Goal: Task Accomplishment & Management: Complete application form

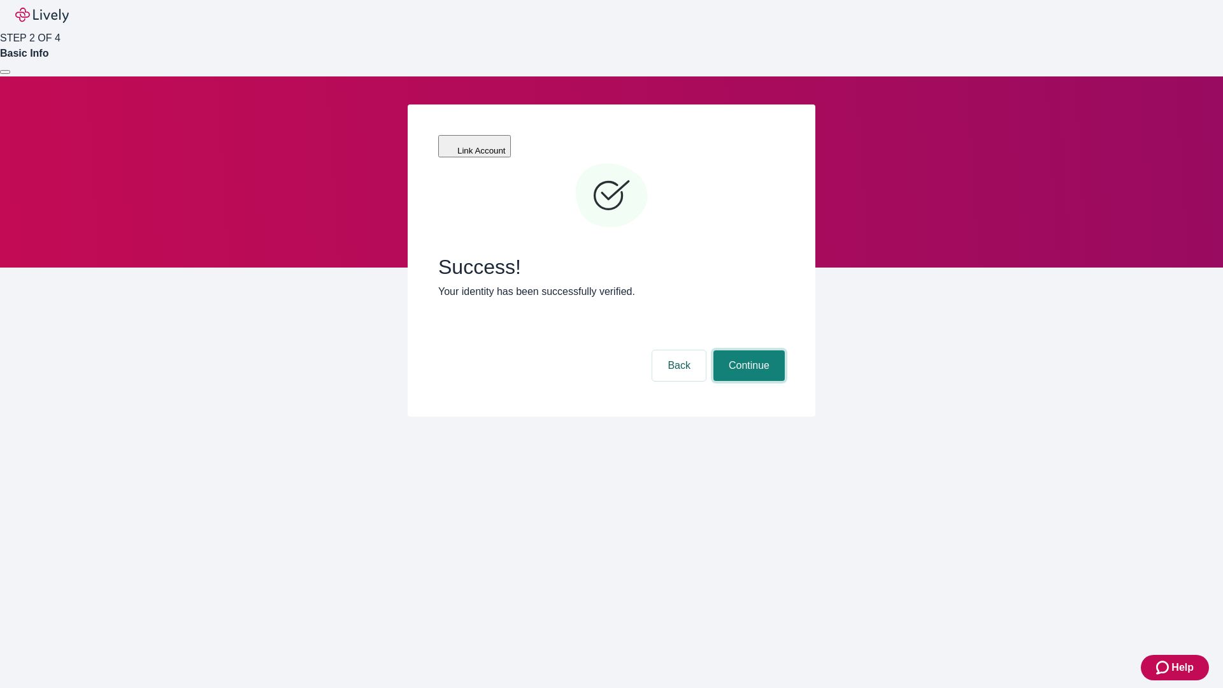
click at [747, 350] on button "Continue" at bounding box center [749, 365] width 71 height 31
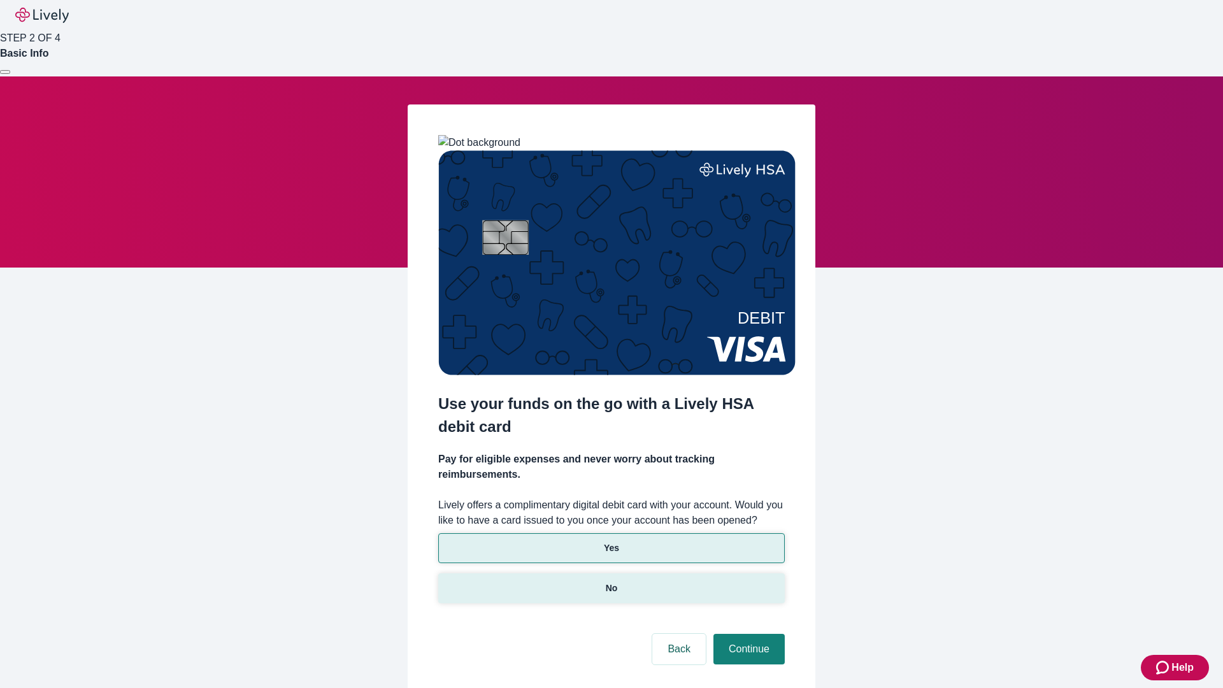
click at [611, 582] on p "No" at bounding box center [612, 588] width 12 height 13
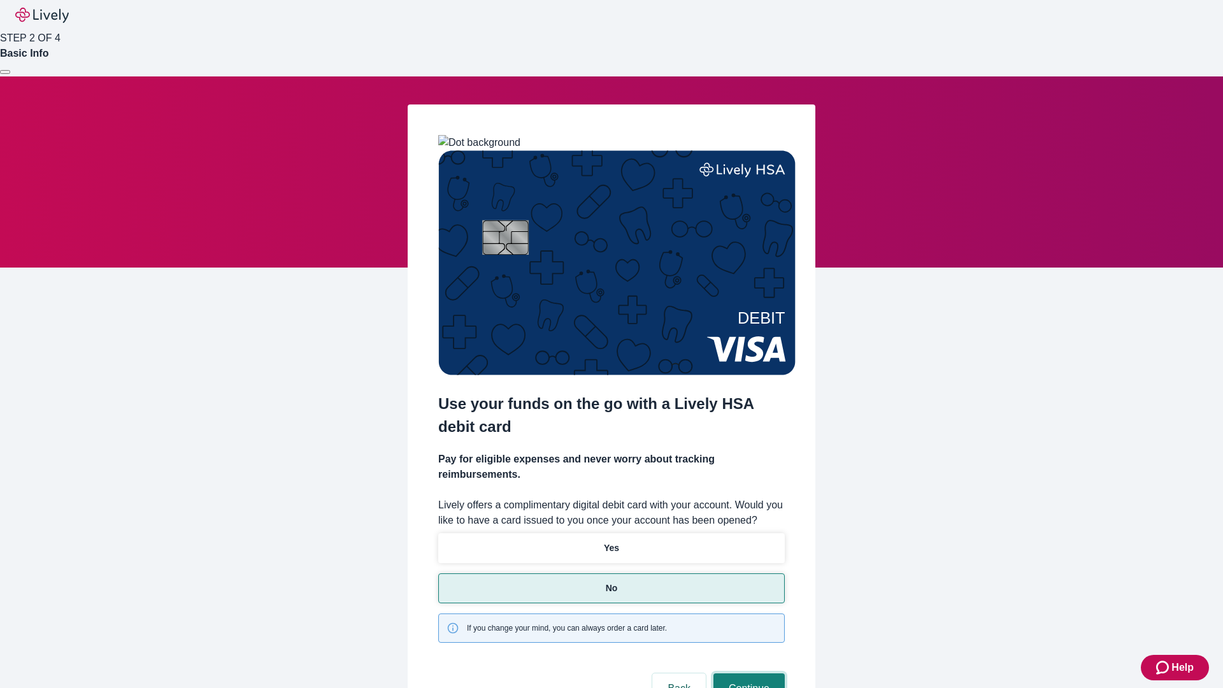
click at [747, 673] on button "Continue" at bounding box center [749, 688] width 71 height 31
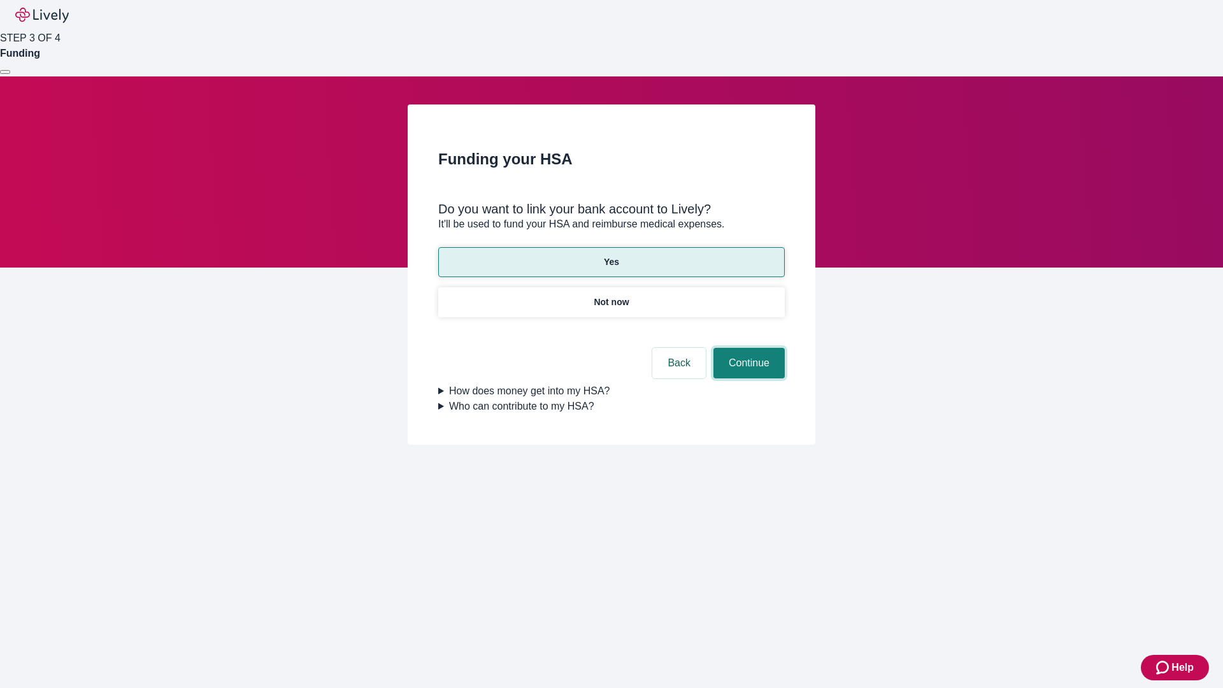
click at [747, 348] on button "Continue" at bounding box center [749, 363] width 71 height 31
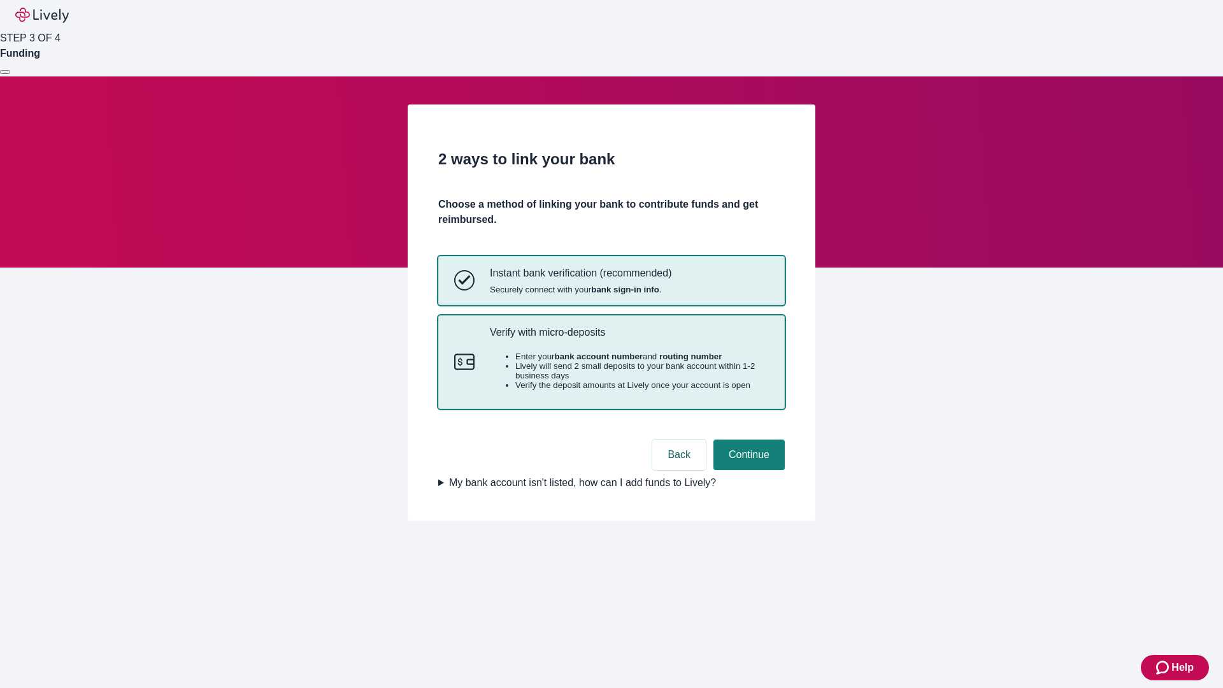
click at [629, 338] on p "Verify with micro-deposits" at bounding box center [629, 332] width 279 height 12
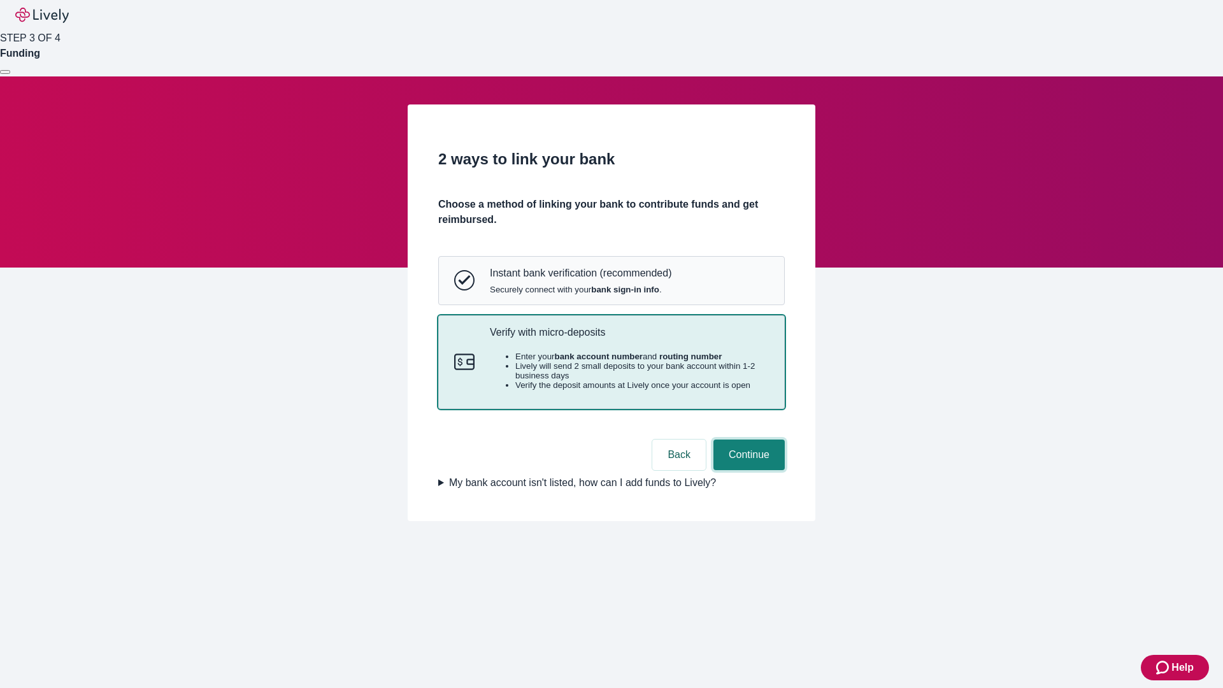
click at [747, 470] on button "Continue" at bounding box center [749, 455] width 71 height 31
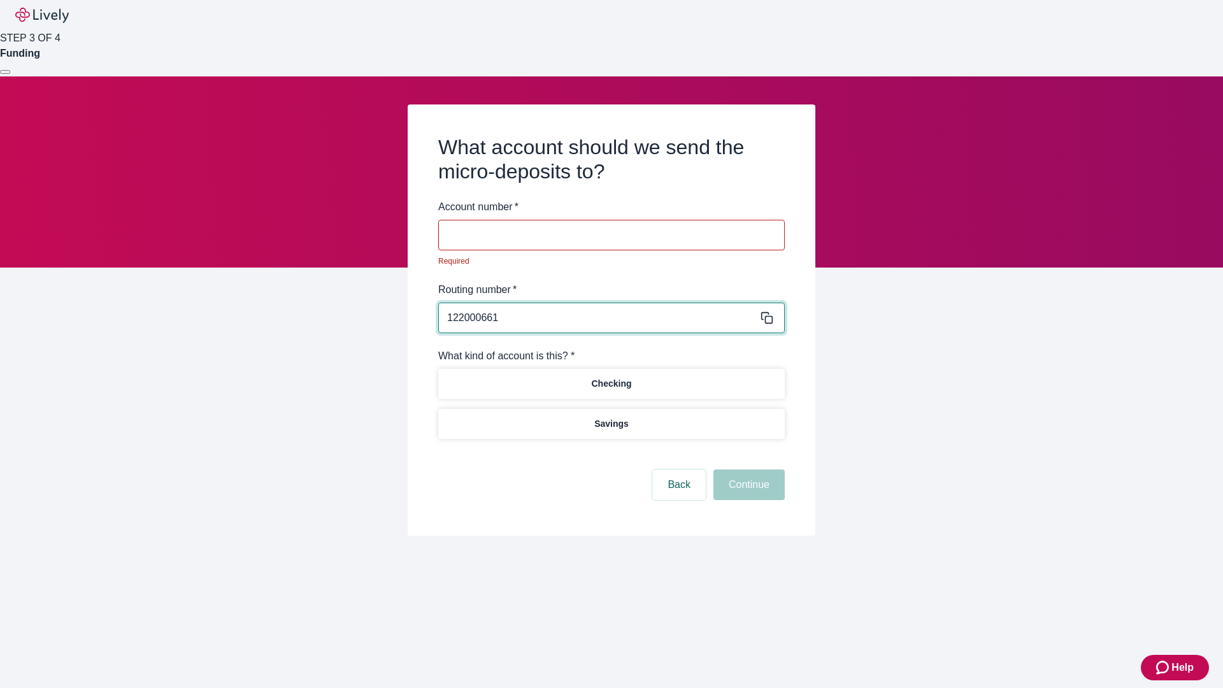
type input "122000661"
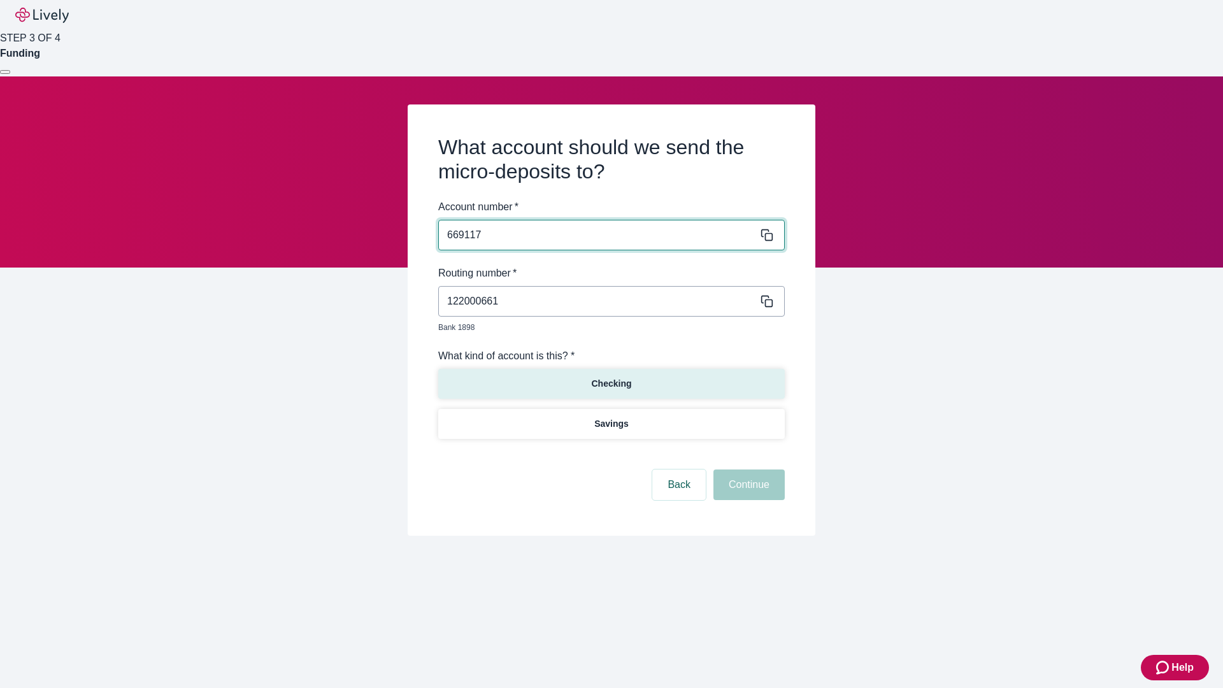
type input "669117"
click at [611, 377] on p "Checking" at bounding box center [611, 383] width 40 height 13
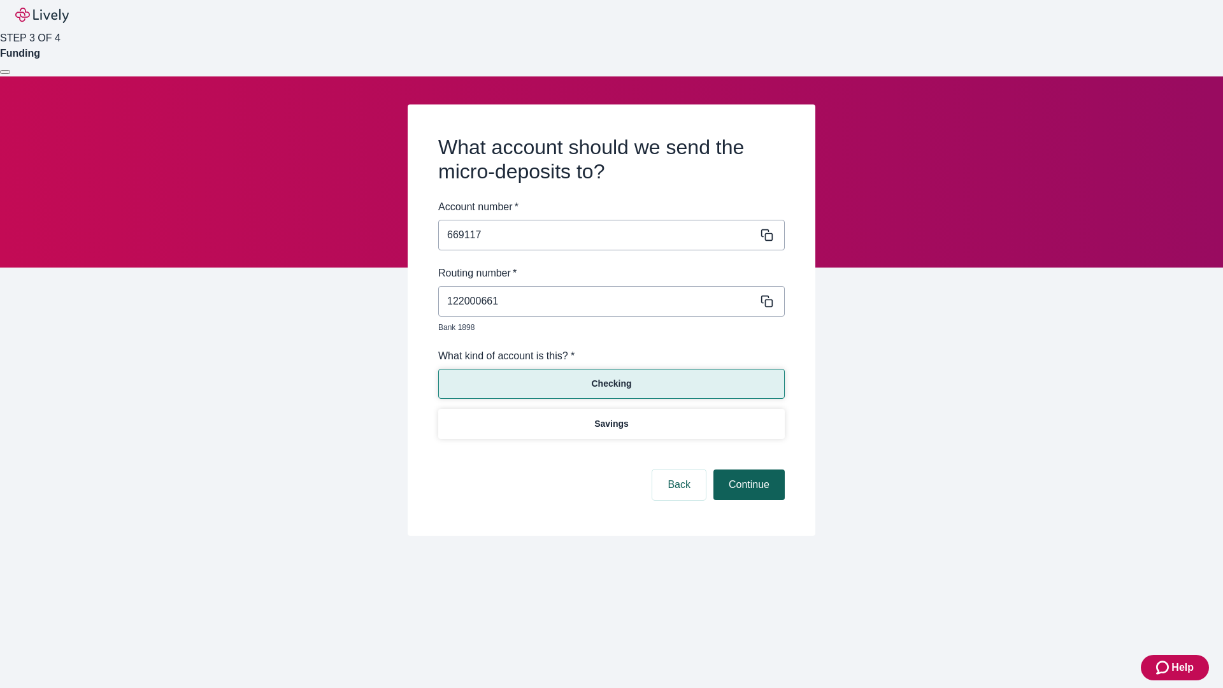
click at [747, 470] on button "Continue" at bounding box center [749, 485] width 71 height 31
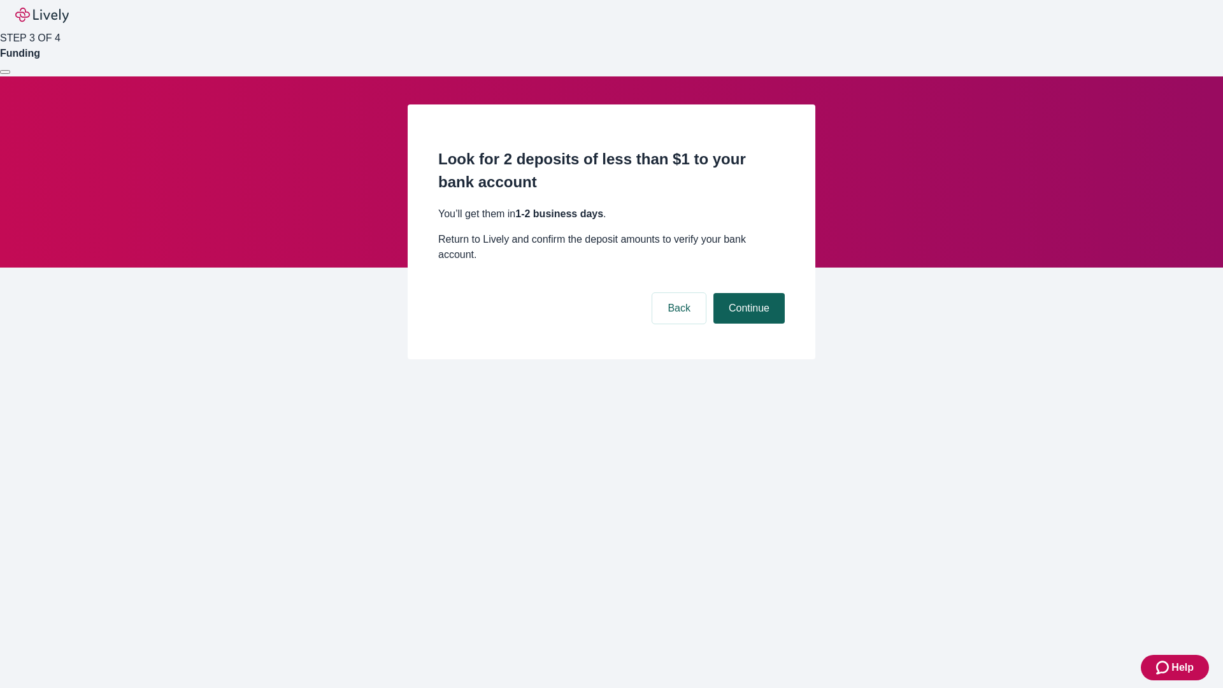
click at [747, 293] on button "Continue" at bounding box center [749, 308] width 71 height 31
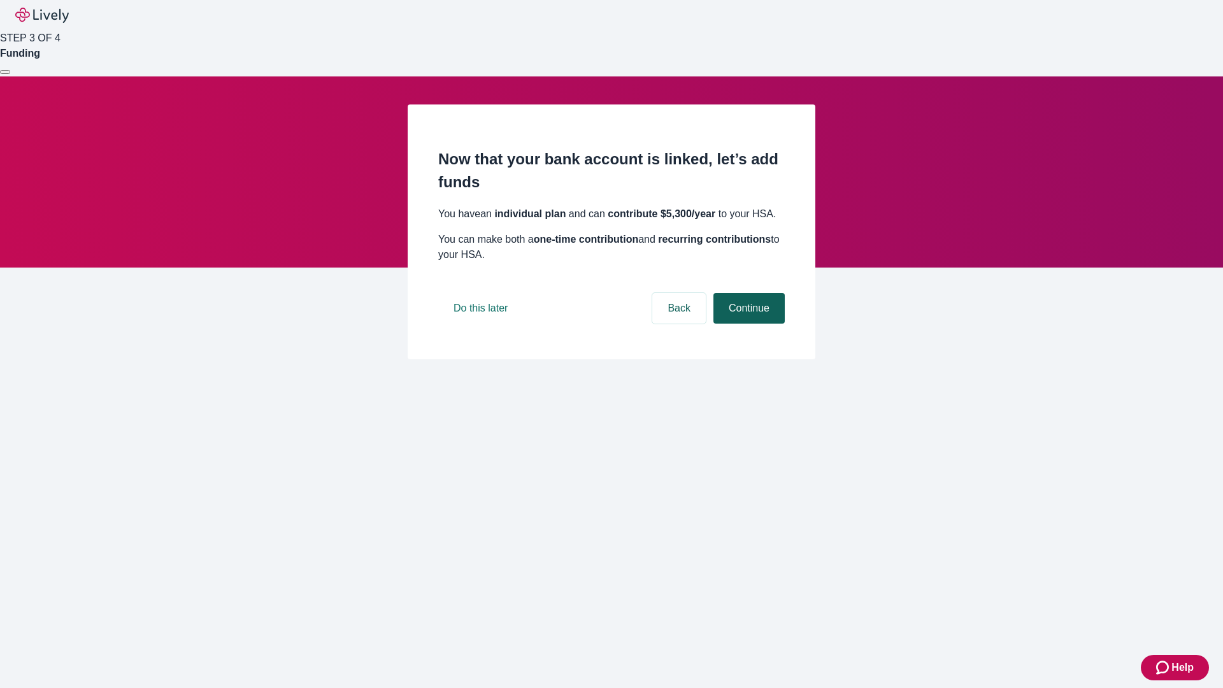
click at [747, 324] on button "Continue" at bounding box center [749, 308] width 71 height 31
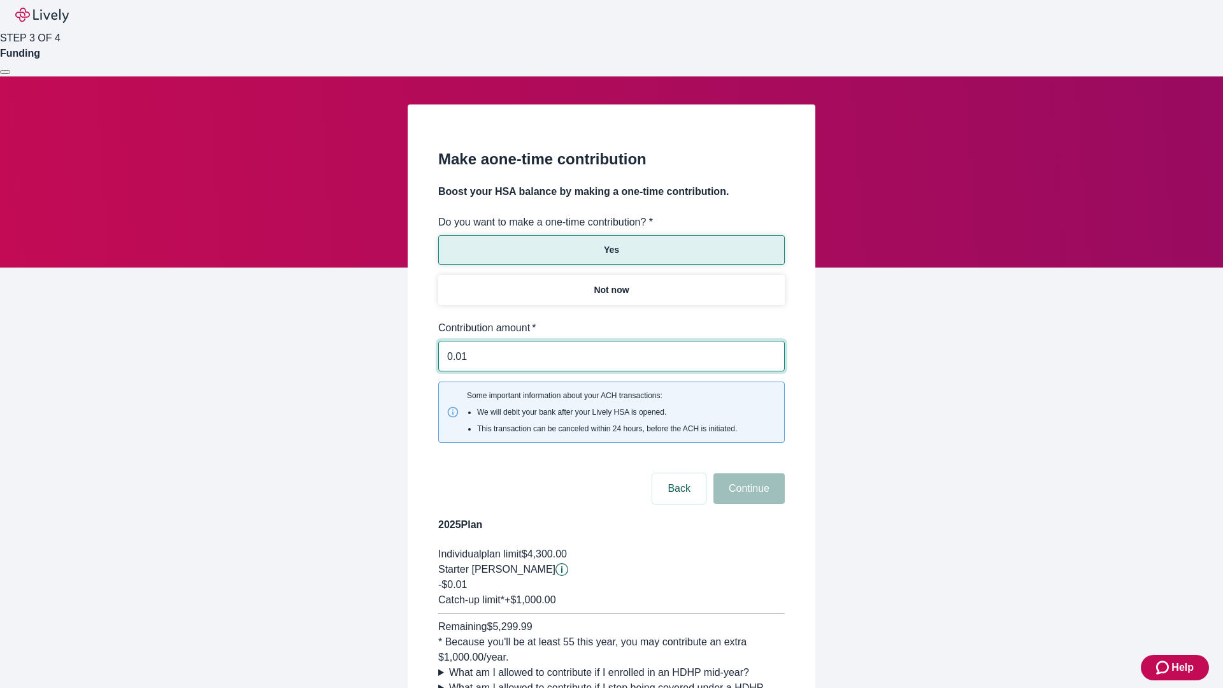
type input "0.01"
click at [747, 473] on button "Continue" at bounding box center [749, 488] width 71 height 31
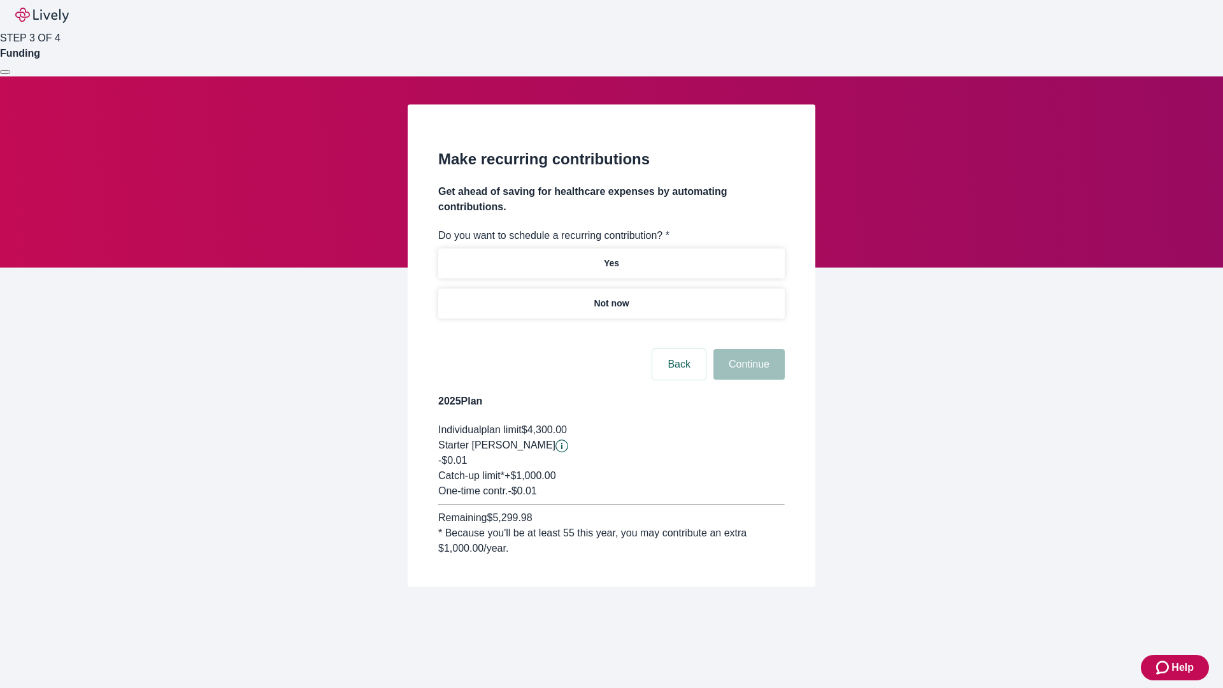
click at [611, 297] on p "Not now" at bounding box center [611, 303] width 35 height 13
click at [747, 349] on button "Continue" at bounding box center [749, 364] width 71 height 31
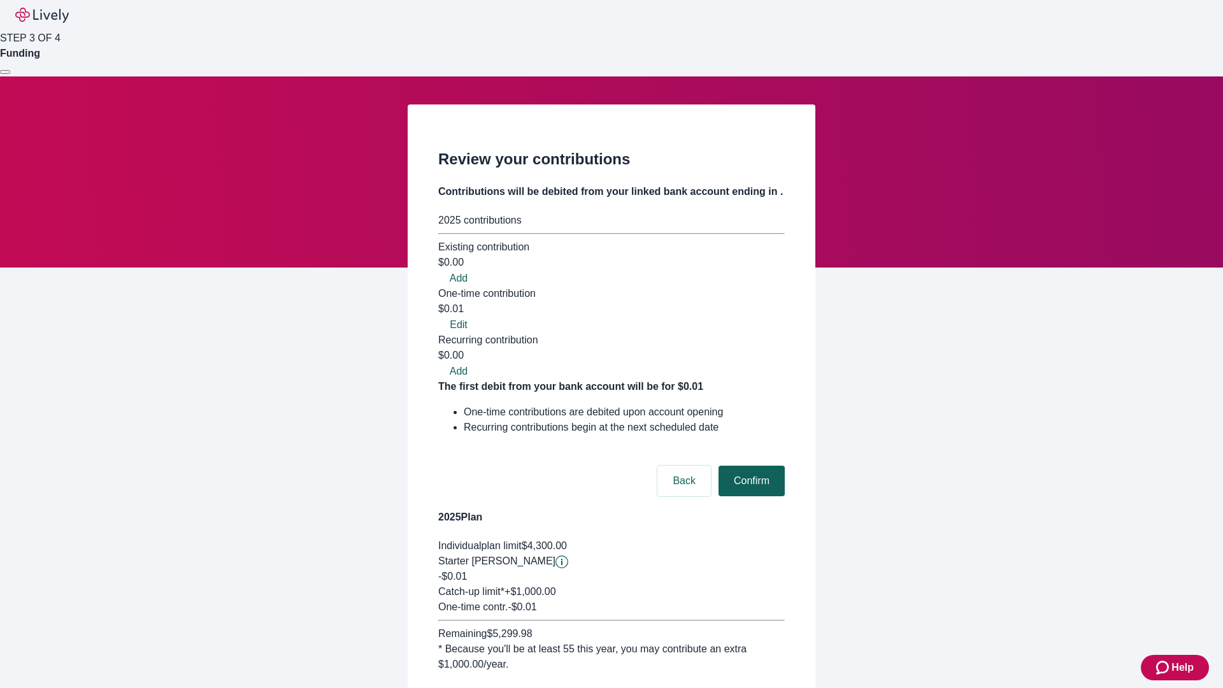
click at [750, 466] on button "Confirm" at bounding box center [752, 481] width 66 height 31
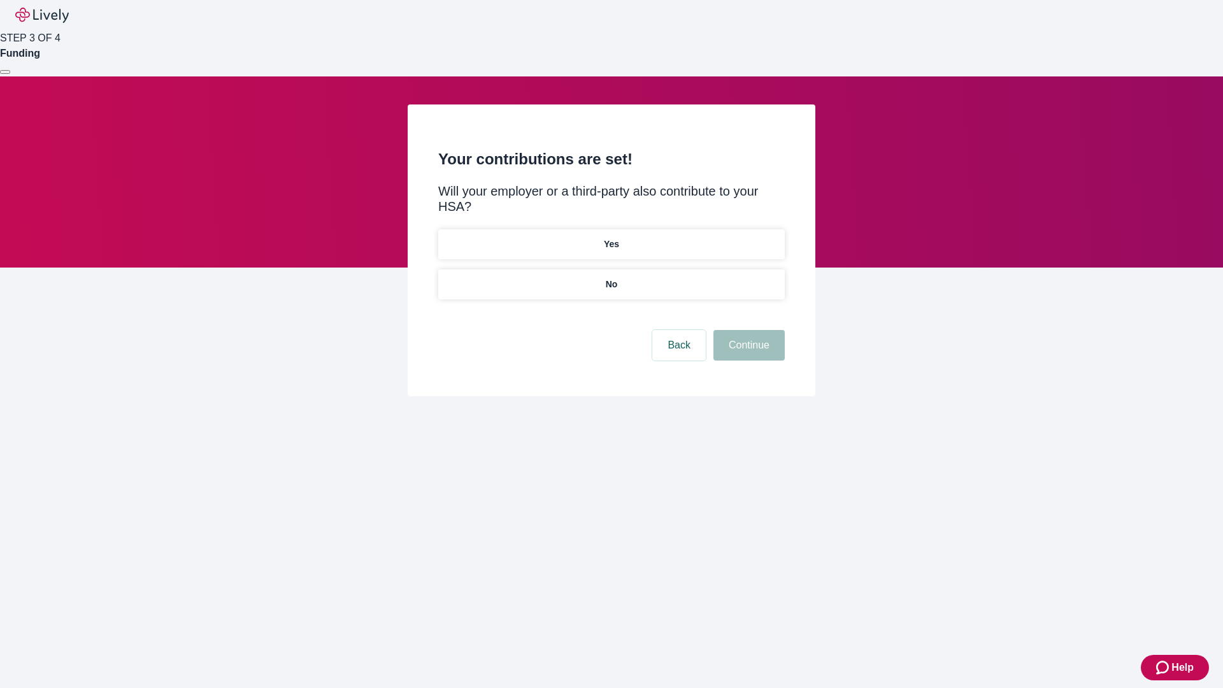
click at [611, 278] on p "No" at bounding box center [612, 284] width 12 height 13
click at [747, 330] on button "Continue" at bounding box center [749, 345] width 71 height 31
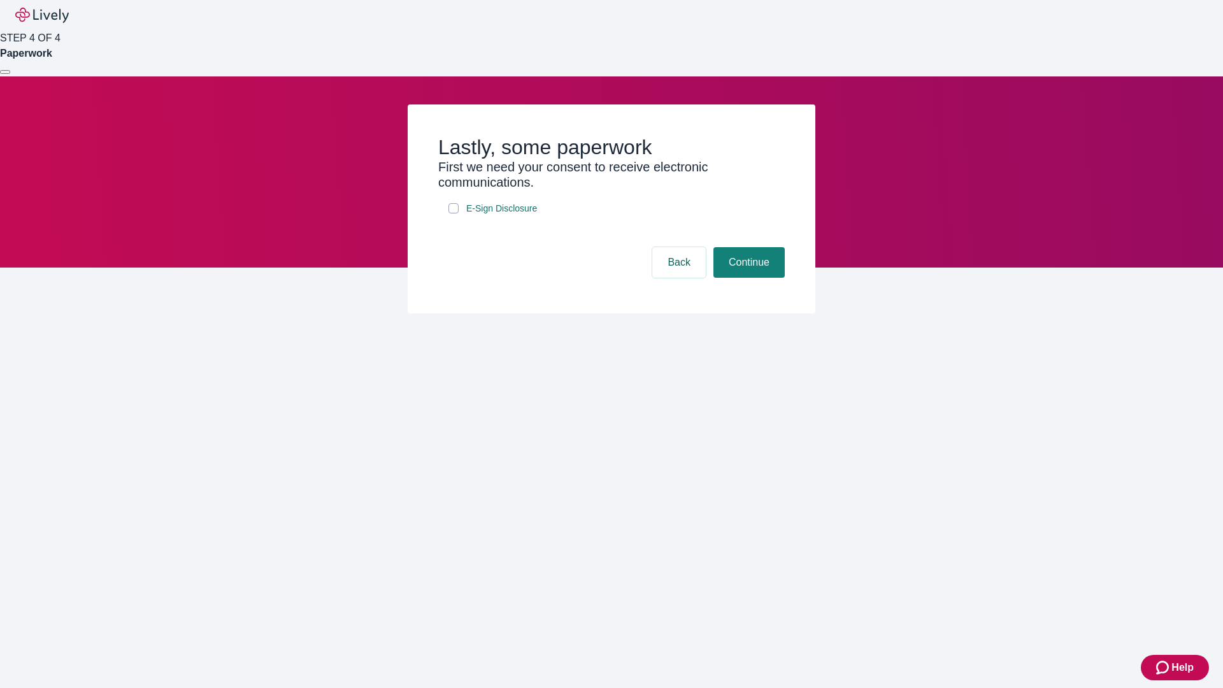
click at [454, 213] on input "E-Sign Disclosure" at bounding box center [454, 208] width 10 height 10
checkbox input "true"
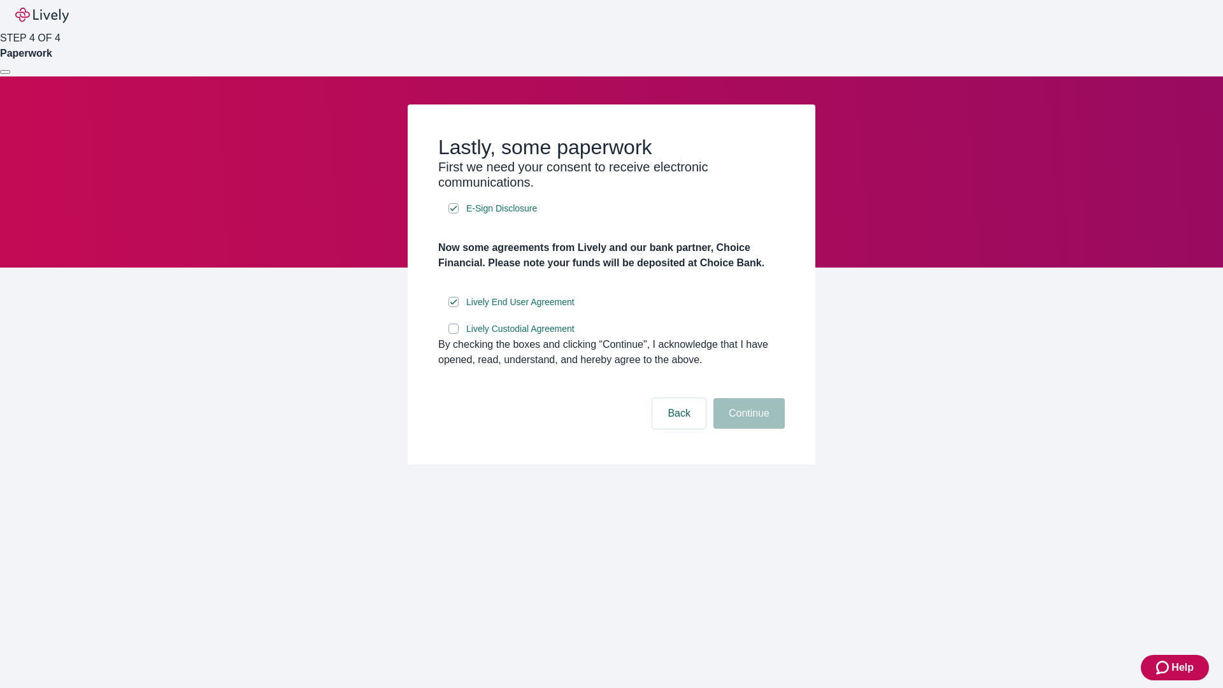
click at [454, 334] on input "Lively Custodial Agreement" at bounding box center [454, 329] width 10 height 10
checkbox input "true"
click at [747, 429] on button "Continue" at bounding box center [749, 413] width 71 height 31
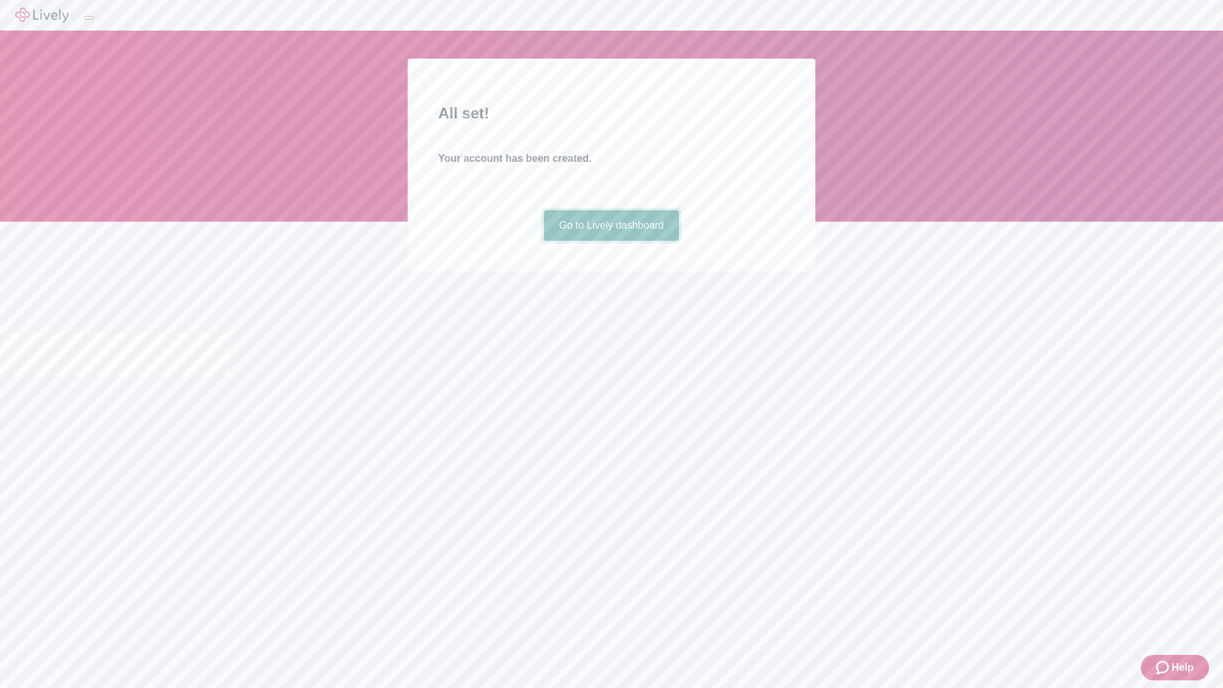
click at [611, 241] on link "Go to Lively dashboard" at bounding box center [612, 225] width 136 height 31
